Goal: Feedback & Contribution: Submit feedback/report problem

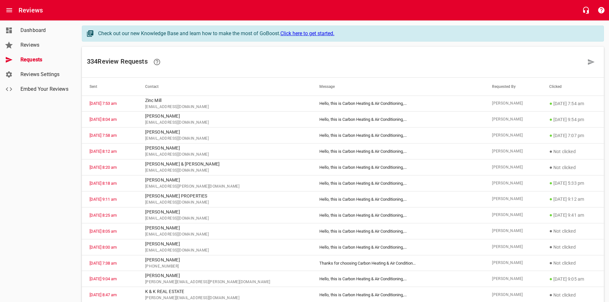
click at [35, 55] on link "Requests" at bounding box center [38, 59] width 77 height 15
click at [590, 60] on icon at bounding box center [591, 62] width 7 height 6
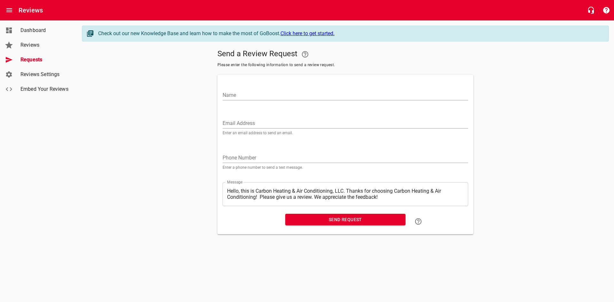
click at [275, 94] on input "Name" at bounding box center [346, 95] width 246 height 10
type input "s"
type input "[PERSON_NAME]"
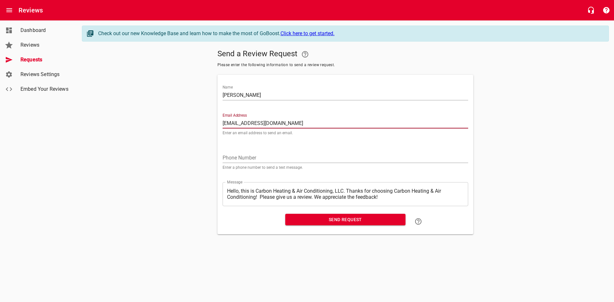
type input "[EMAIL_ADDRESS][DOMAIN_NAME]"
click at [386, 222] on span "Send Request" at bounding box center [345, 220] width 110 height 8
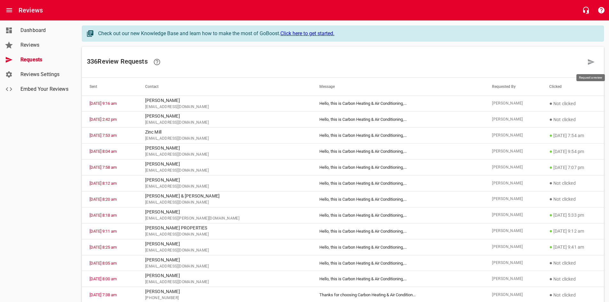
click at [592, 62] on icon at bounding box center [591, 62] width 7 height 6
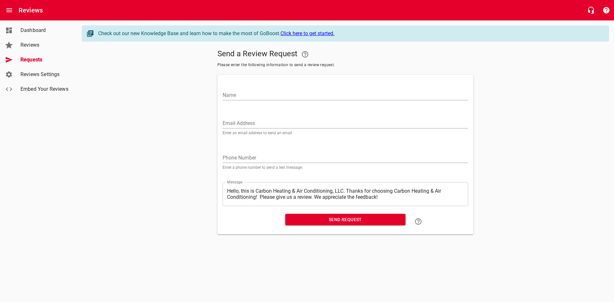
click at [331, 94] on input "Name" at bounding box center [346, 95] width 246 height 10
type input "[PERSON_NAME]"
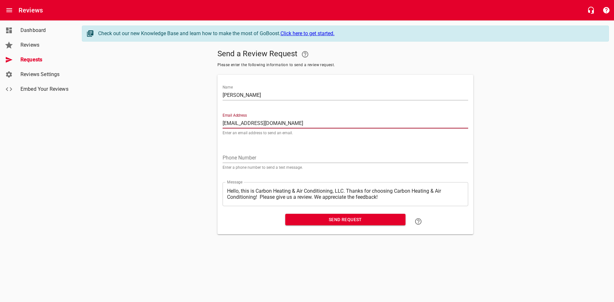
type input "[EMAIL_ADDRESS][DOMAIN_NAME]"
click at [343, 220] on span "Send Request" at bounding box center [345, 220] width 110 height 8
